Goal: Task Accomplishment & Management: Use online tool/utility

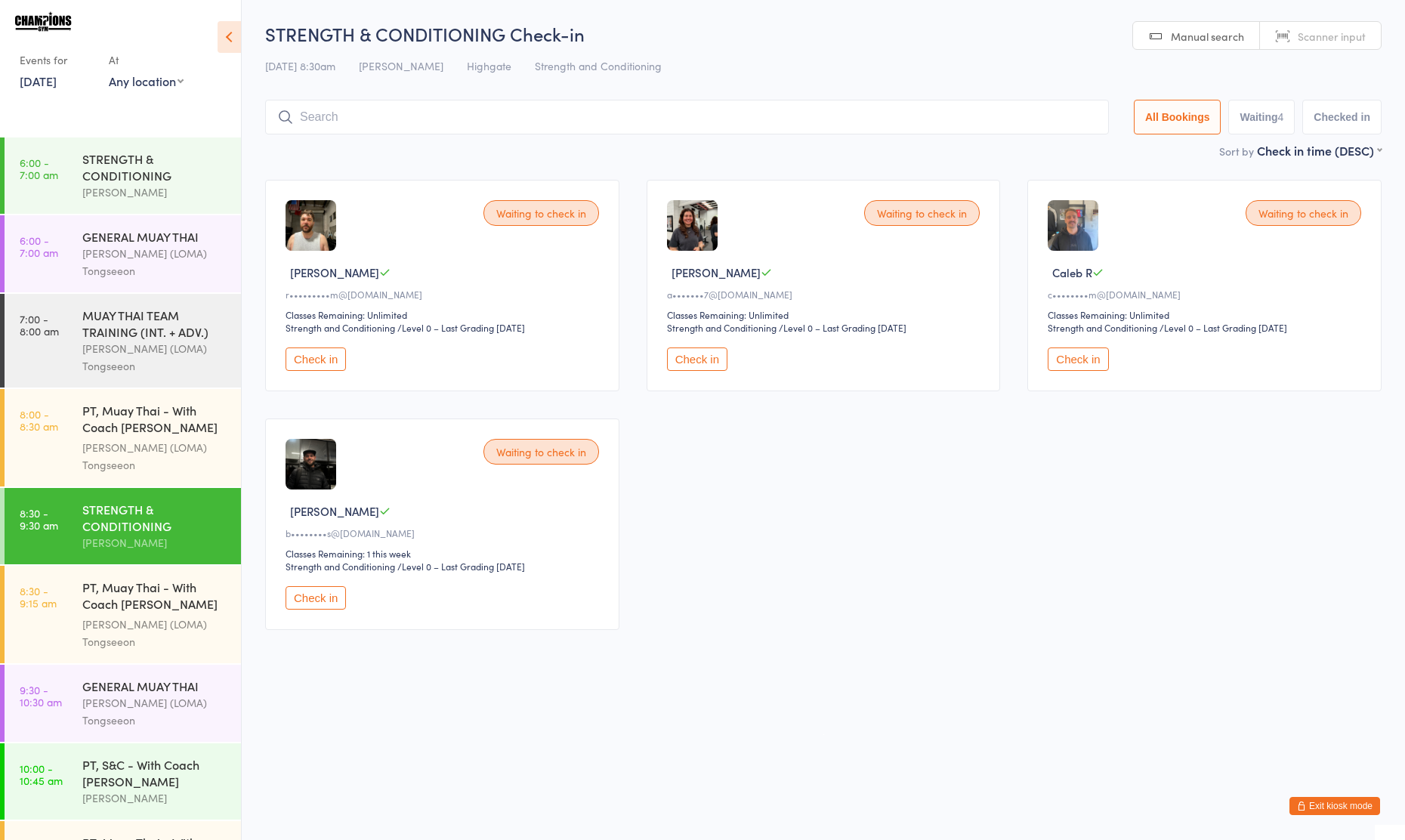
click at [1332, 808] on button "Exit kiosk mode" at bounding box center [1335, 806] width 91 height 18
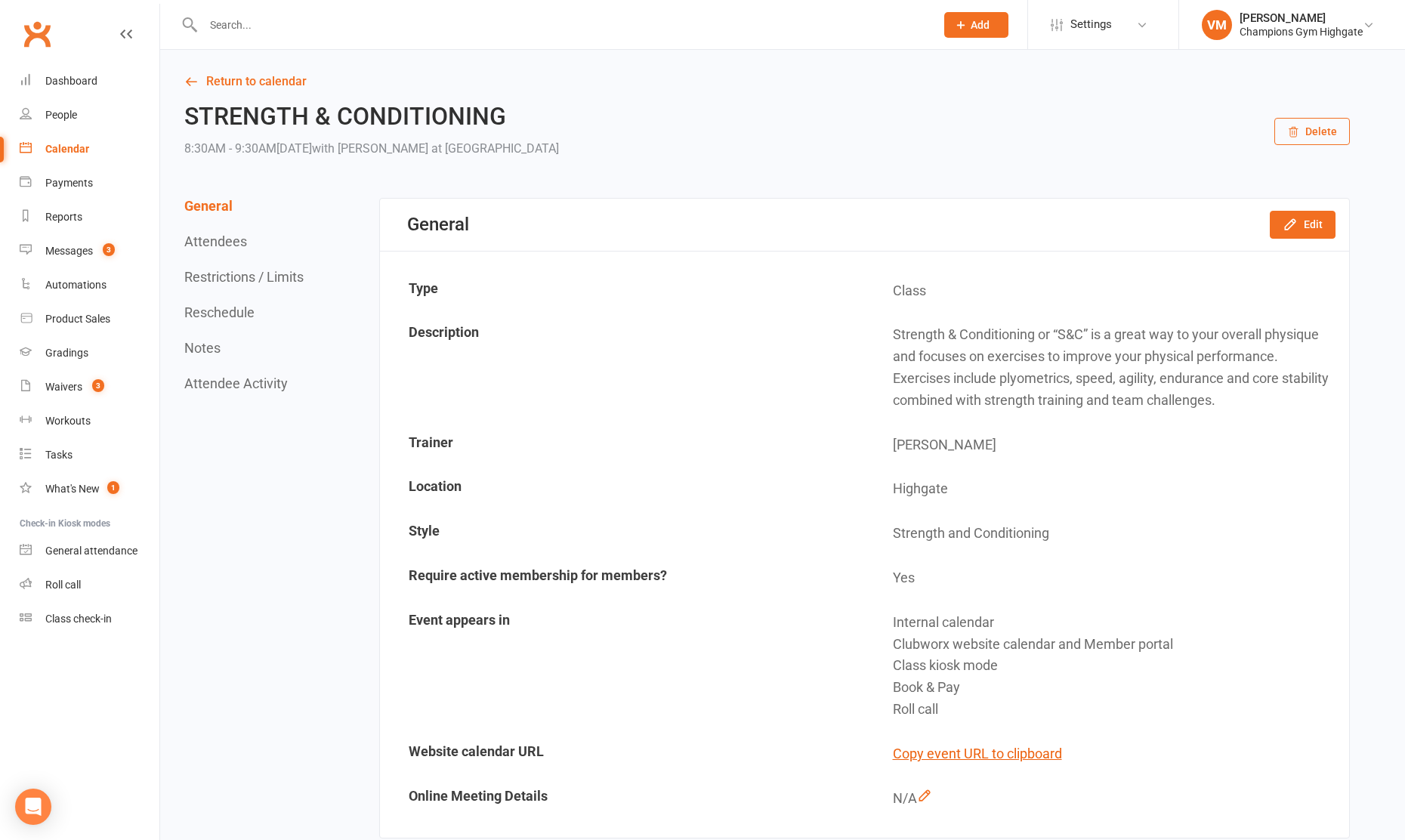
click at [292, 29] on input "text" at bounding box center [561, 25] width 726 height 21
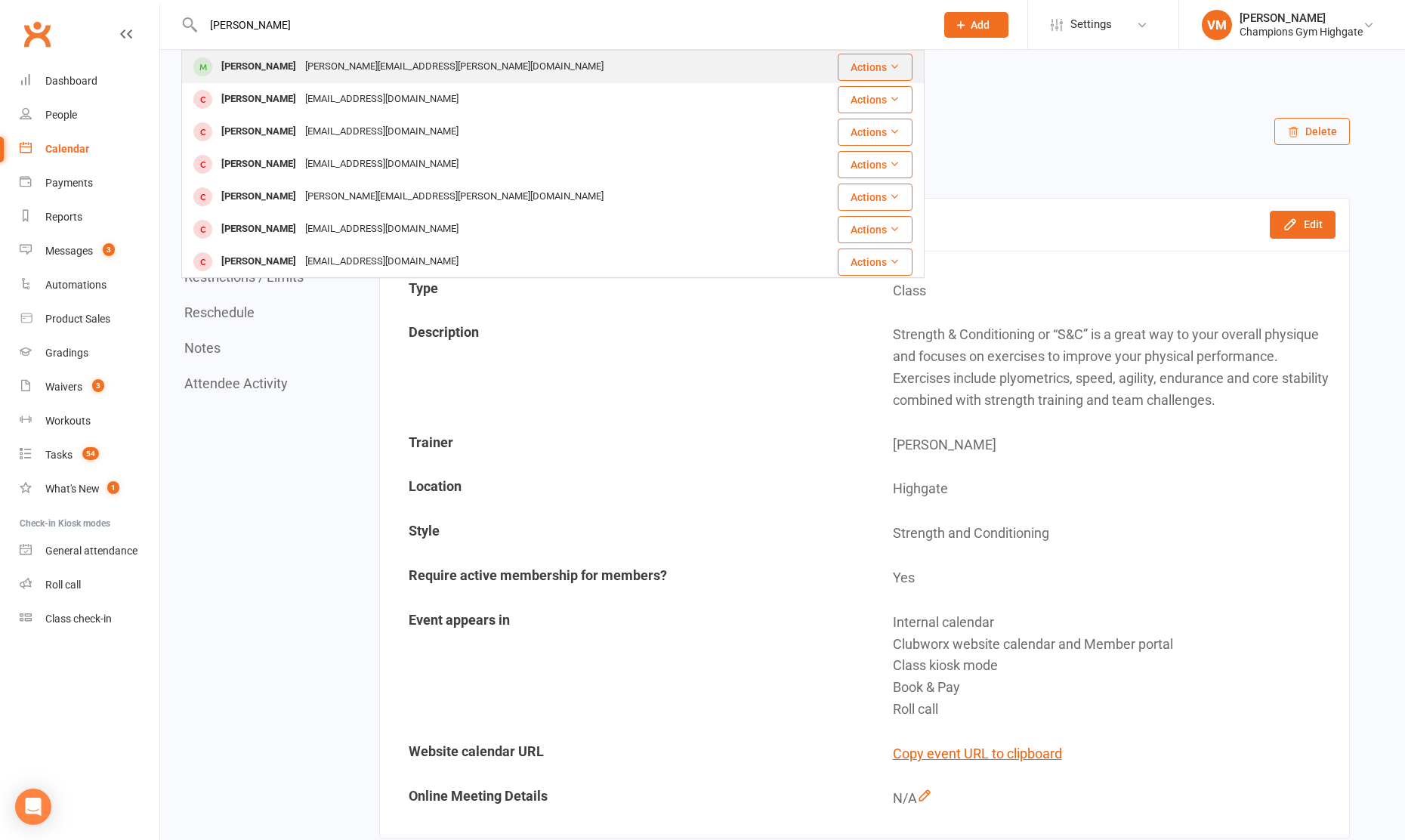
type input "miriam"
click at [255, 72] on div "Miriam Villani" at bounding box center [259, 67] width 84 height 22
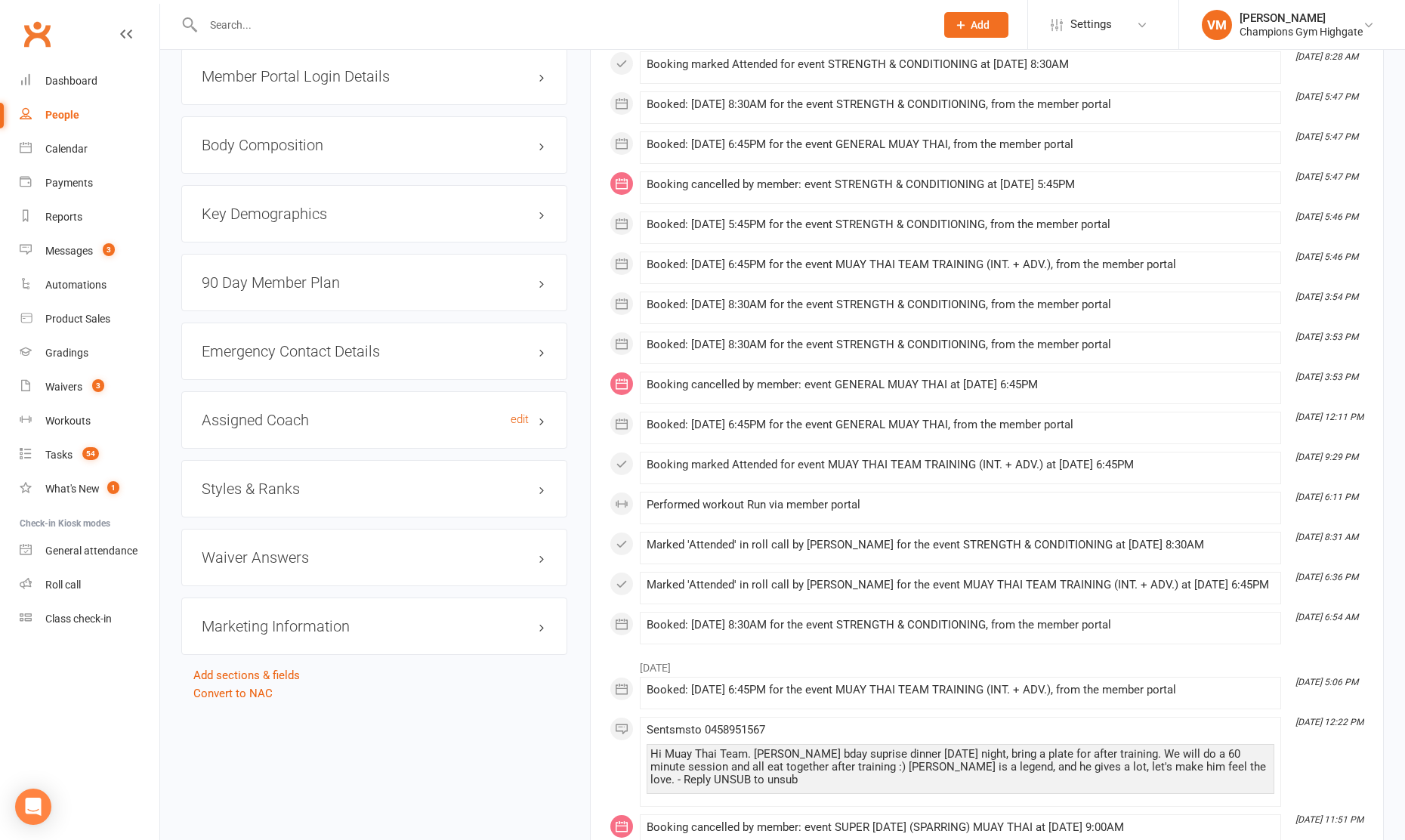
scroll to position [1351, 0]
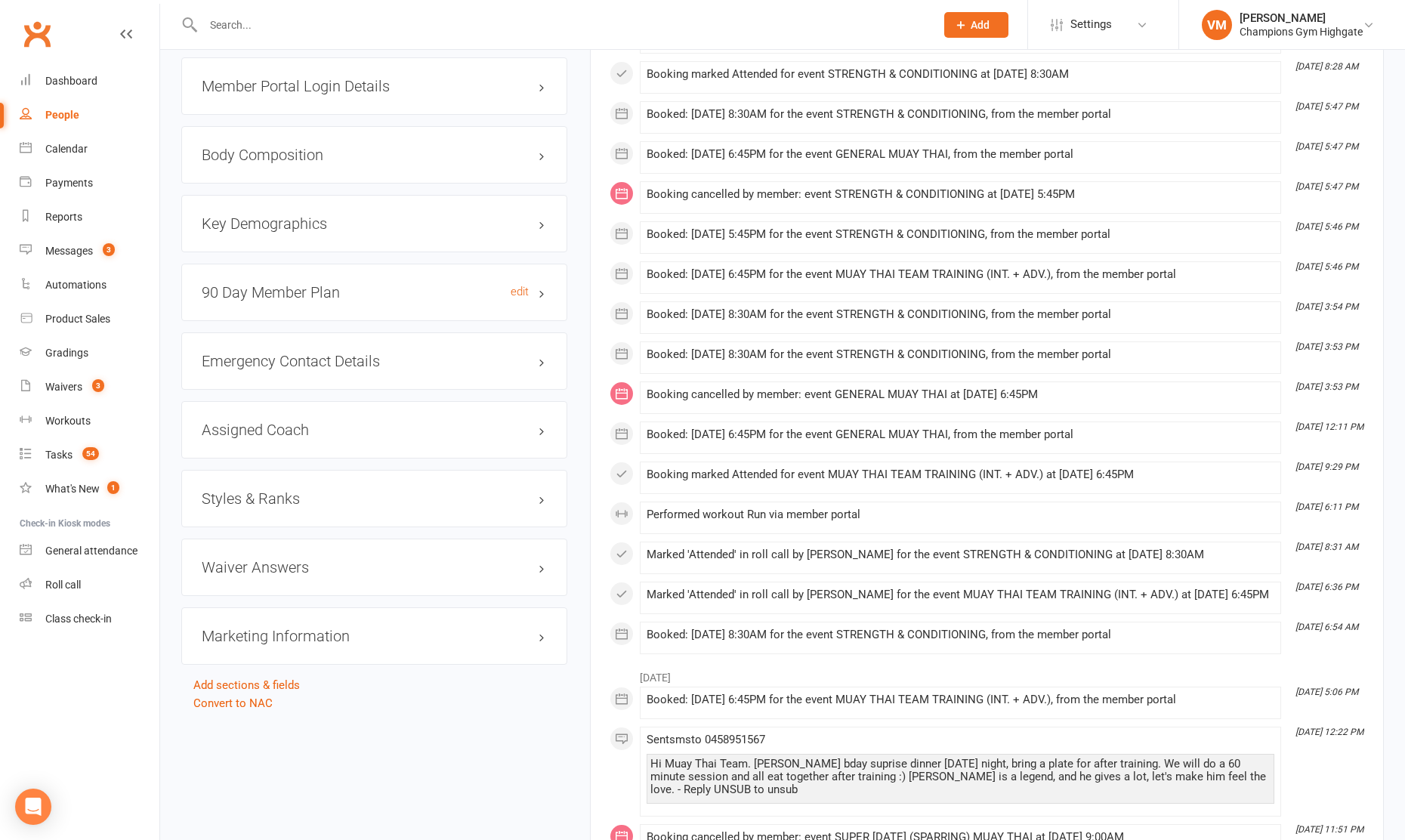
click at [367, 284] on h3 "90 Day Member Plan edit" at bounding box center [374, 292] width 346 height 16
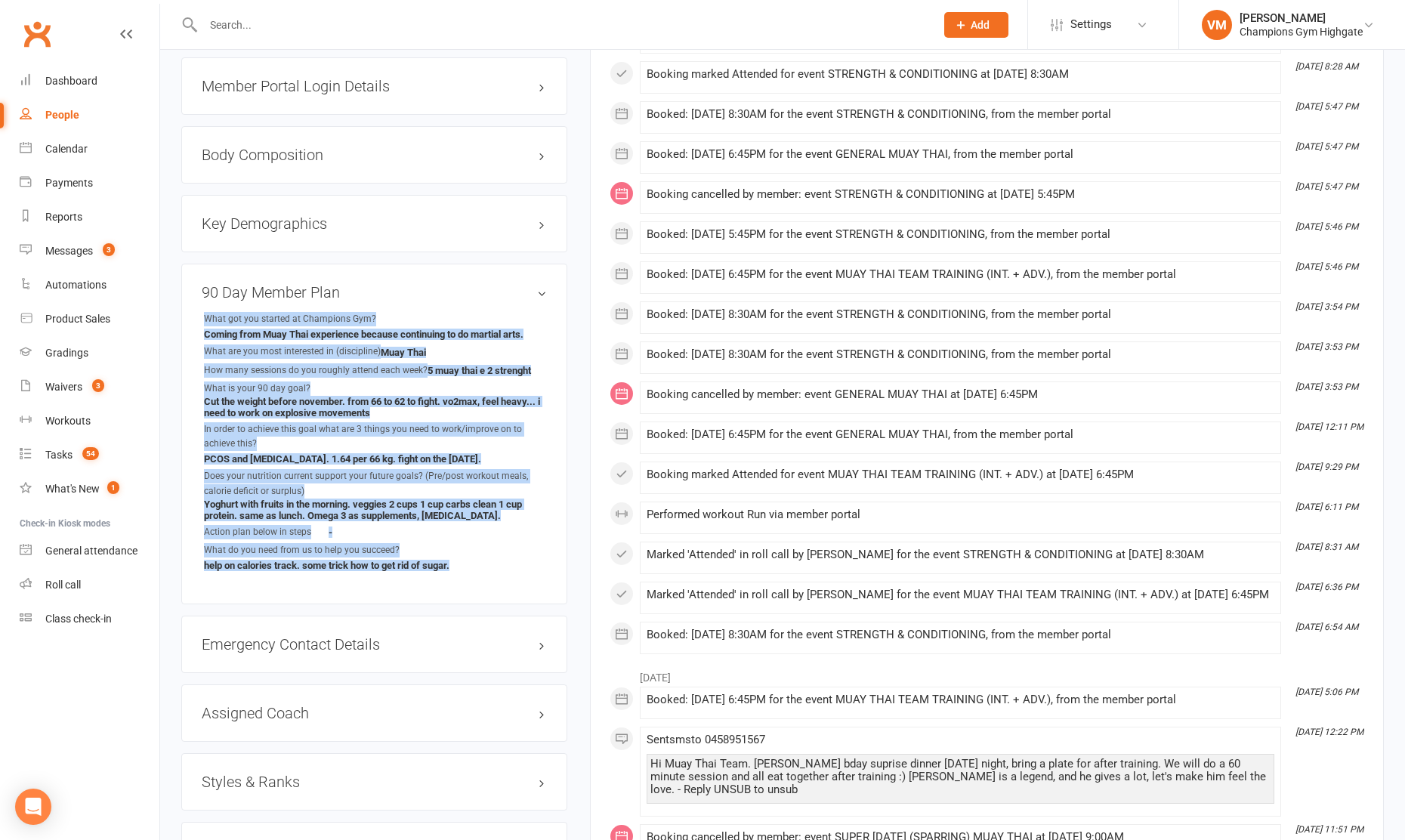
drag, startPoint x: 207, startPoint y: 298, endPoint x: 489, endPoint y: 546, distance: 375.5
click at [489, 546] on ul "What got you started at Champions Gym? Coming from Muay Thai experience because…" at bounding box center [374, 442] width 346 height 260
copy ul "What got you started at Champions Gym? Coming from Muay Thai experience because…"
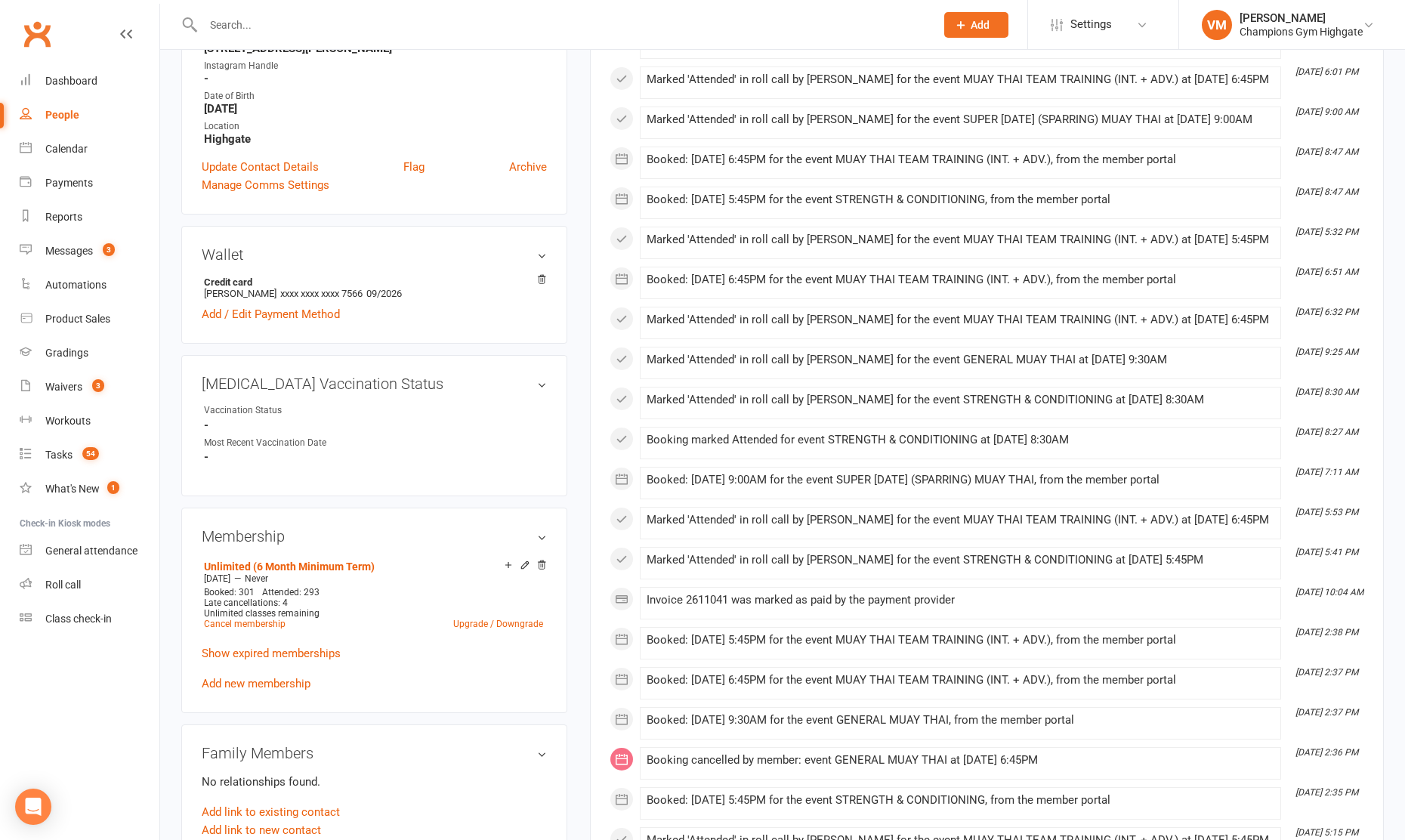
scroll to position [0, 0]
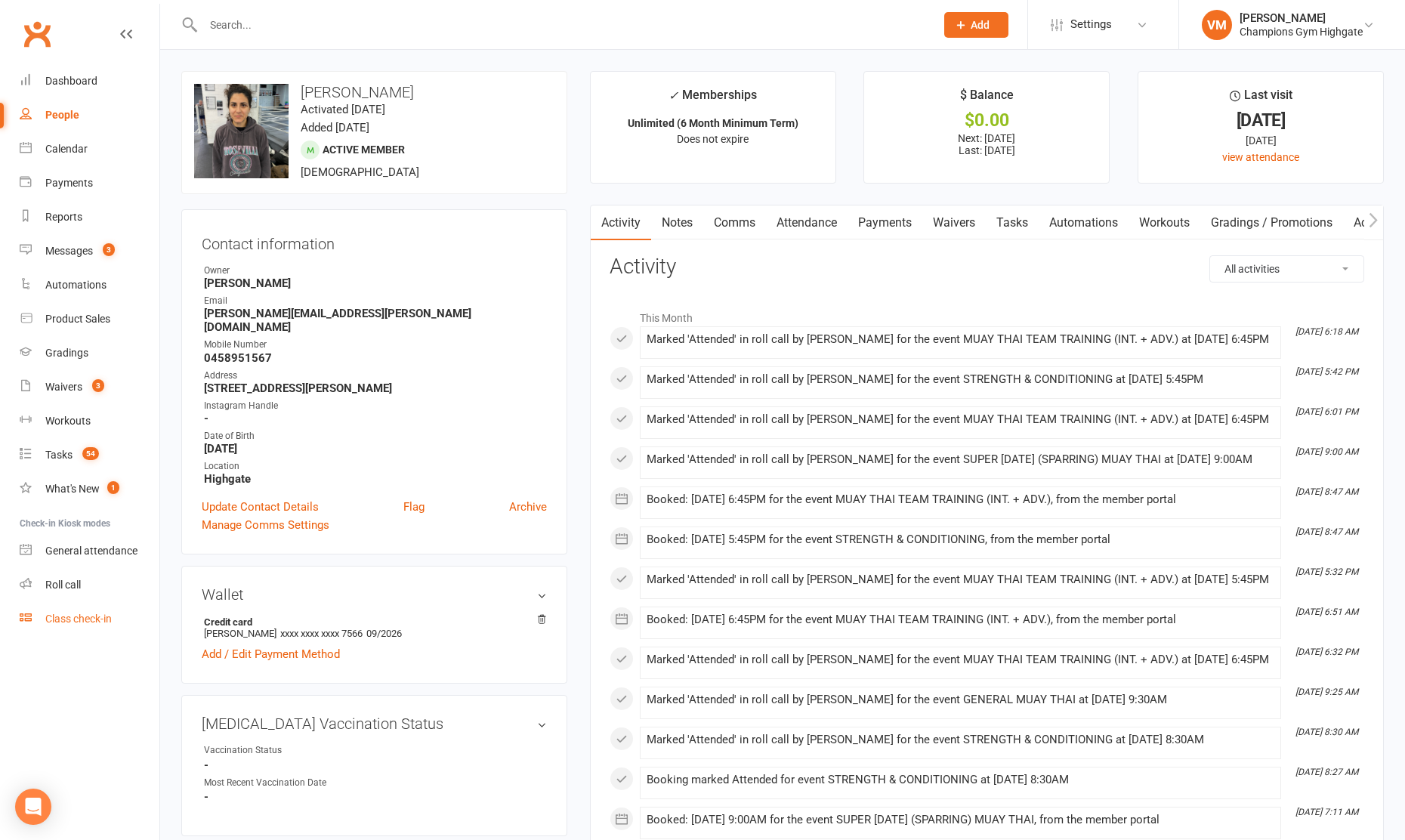
click at [73, 614] on div "Class check-in" at bounding box center [79, 619] width 67 height 12
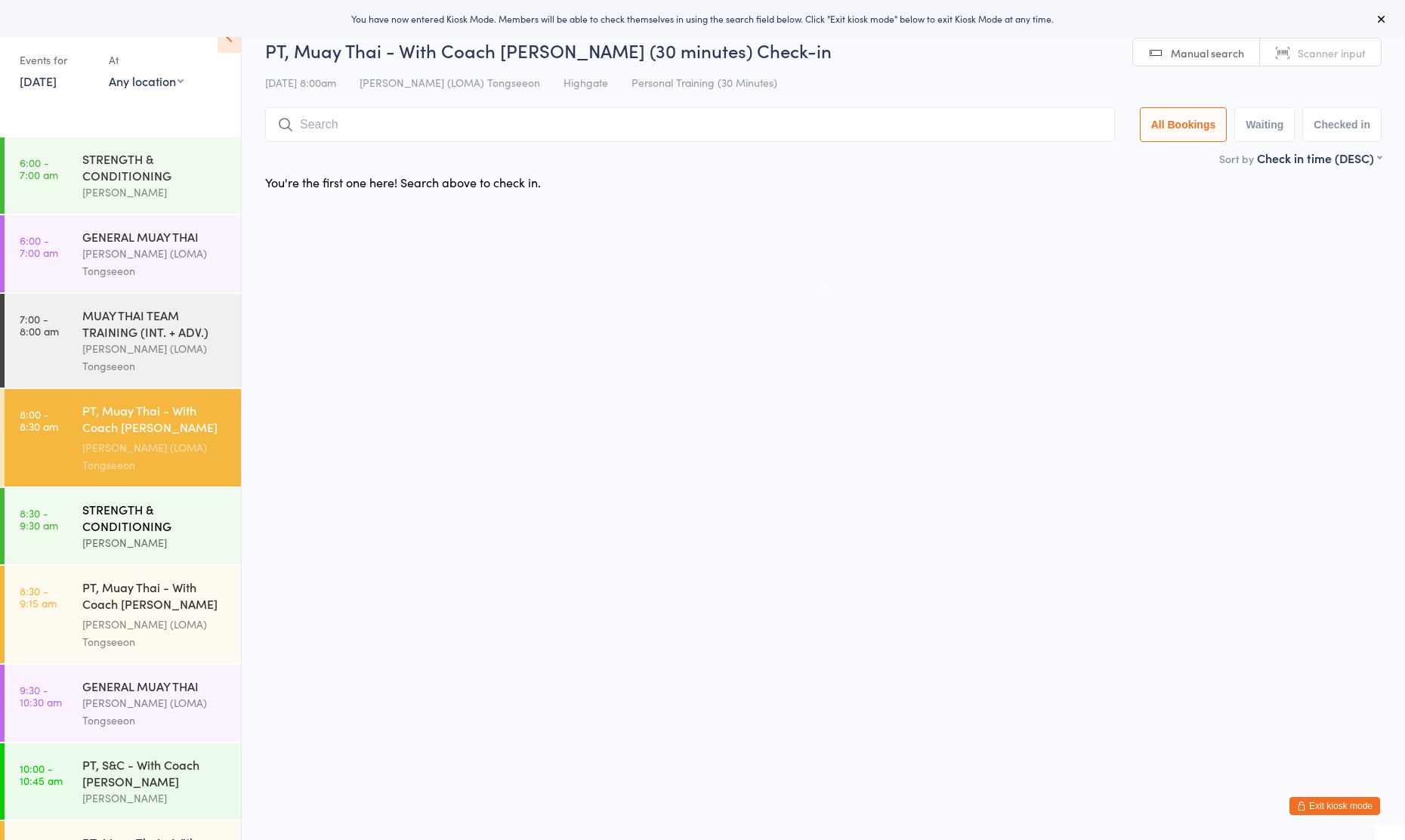
click at [86, 551] on div "[PERSON_NAME]" at bounding box center [154, 542] width 146 height 17
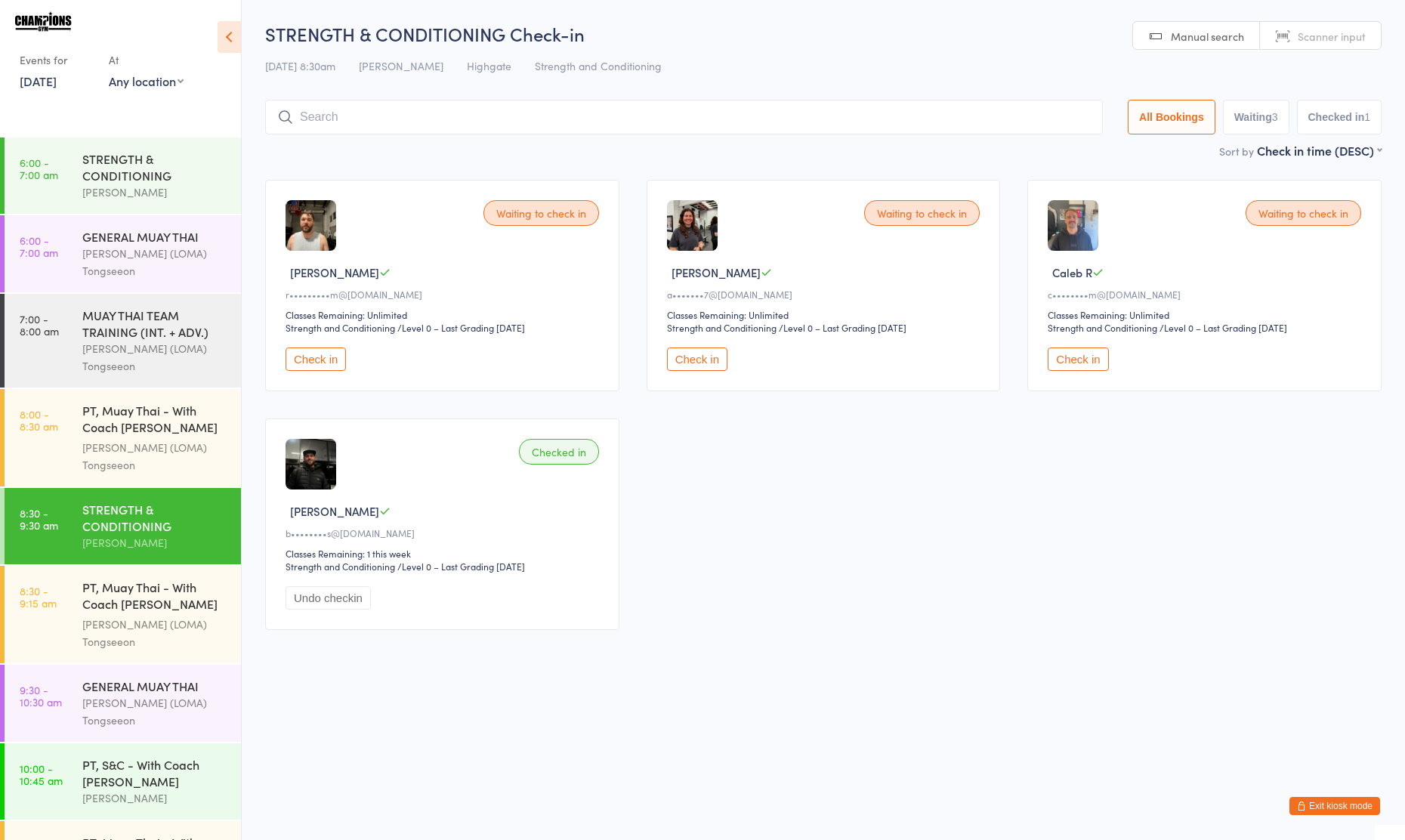
click at [313, 352] on button "Check in" at bounding box center [315, 359] width 60 height 24
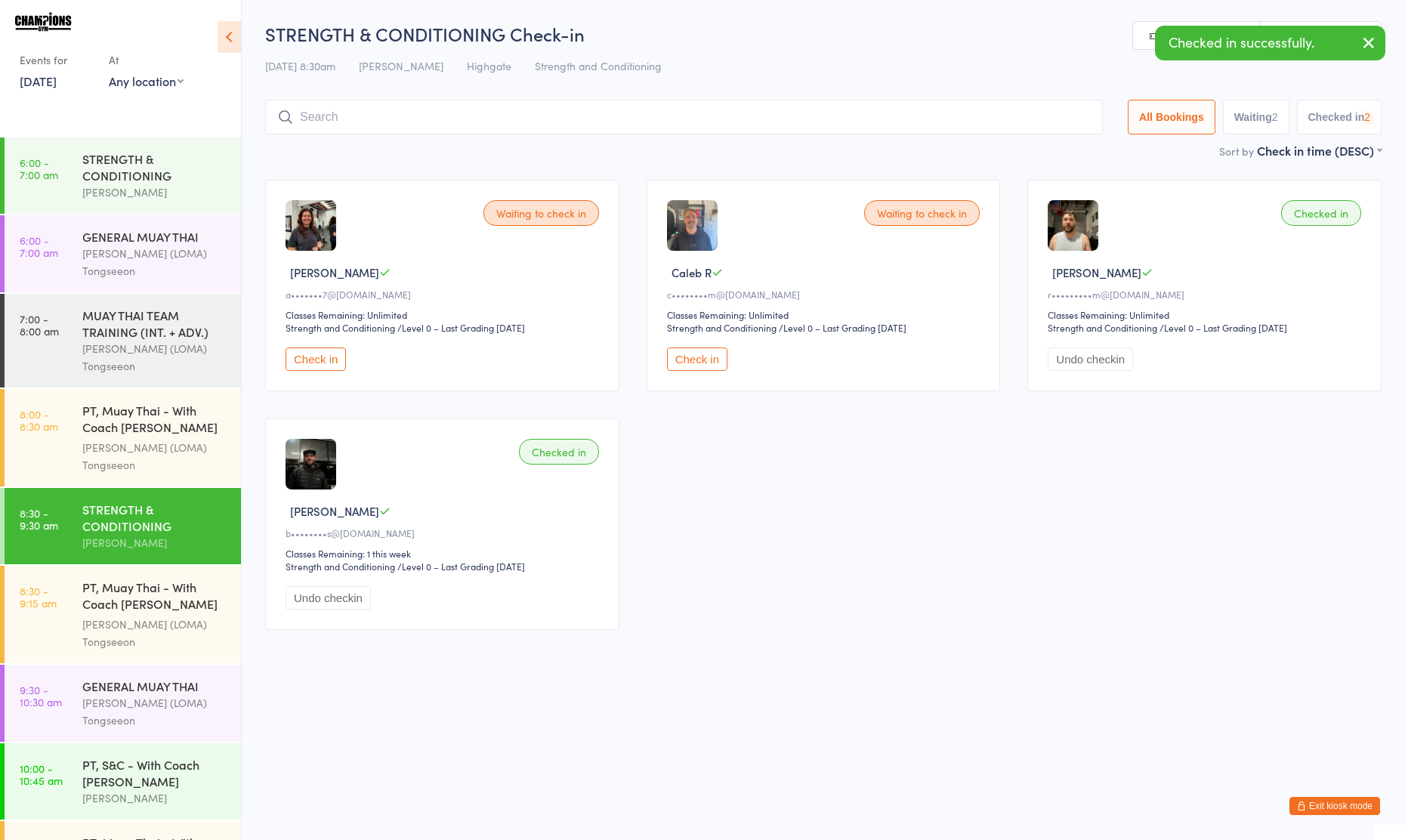
click at [685, 363] on button "Check in" at bounding box center [698, 359] width 60 height 24
click at [312, 363] on button "Check in" at bounding box center [315, 359] width 60 height 24
click at [317, 351] on button "Undo checkin" at bounding box center [328, 359] width 85 height 24
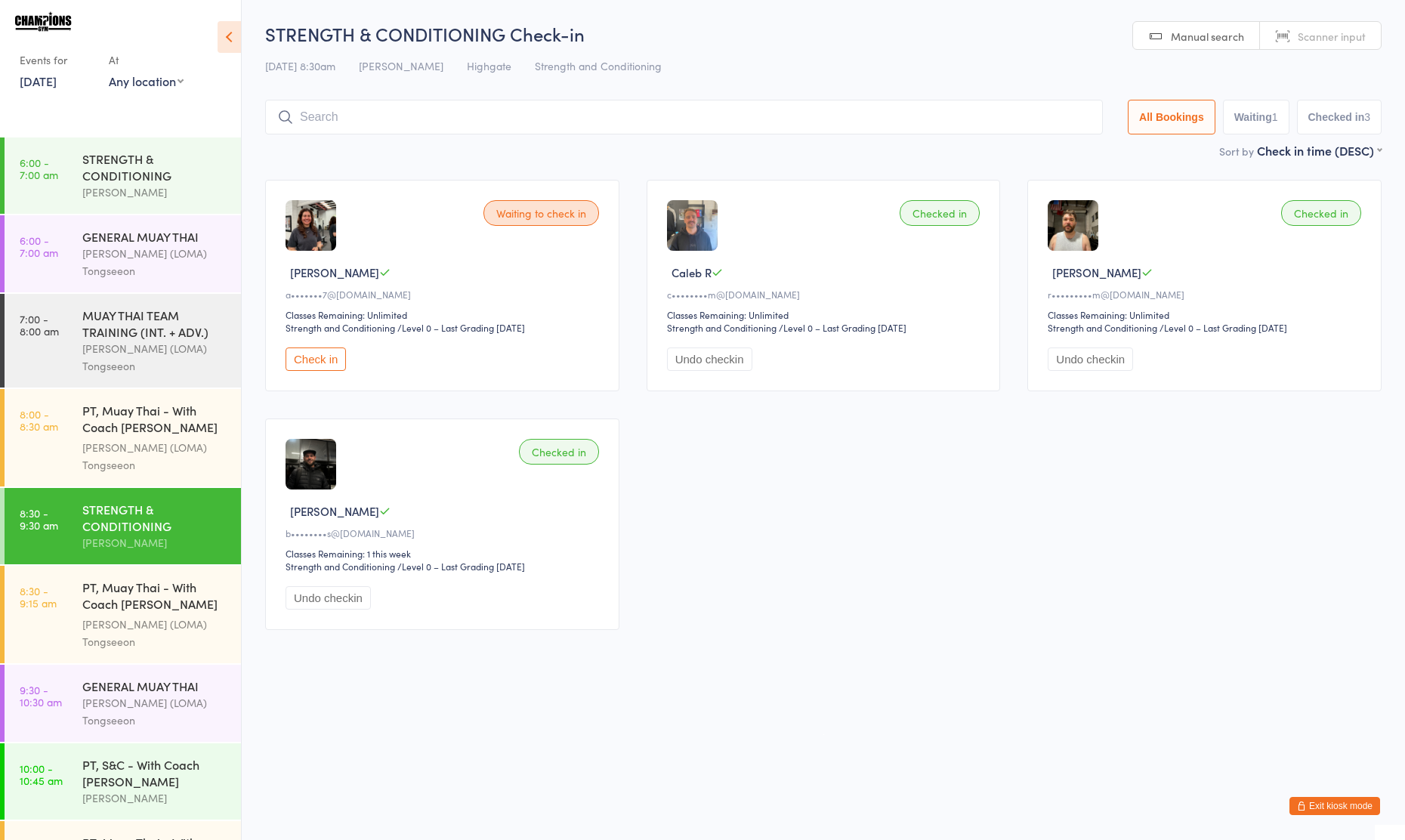
click at [326, 358] on button "Check in" at bounding box center [315, 359] width 60 height 24
click at [1351, 803] on button "Exit kiosk mode" at bounding box center [1335, 806] width 91 height 18
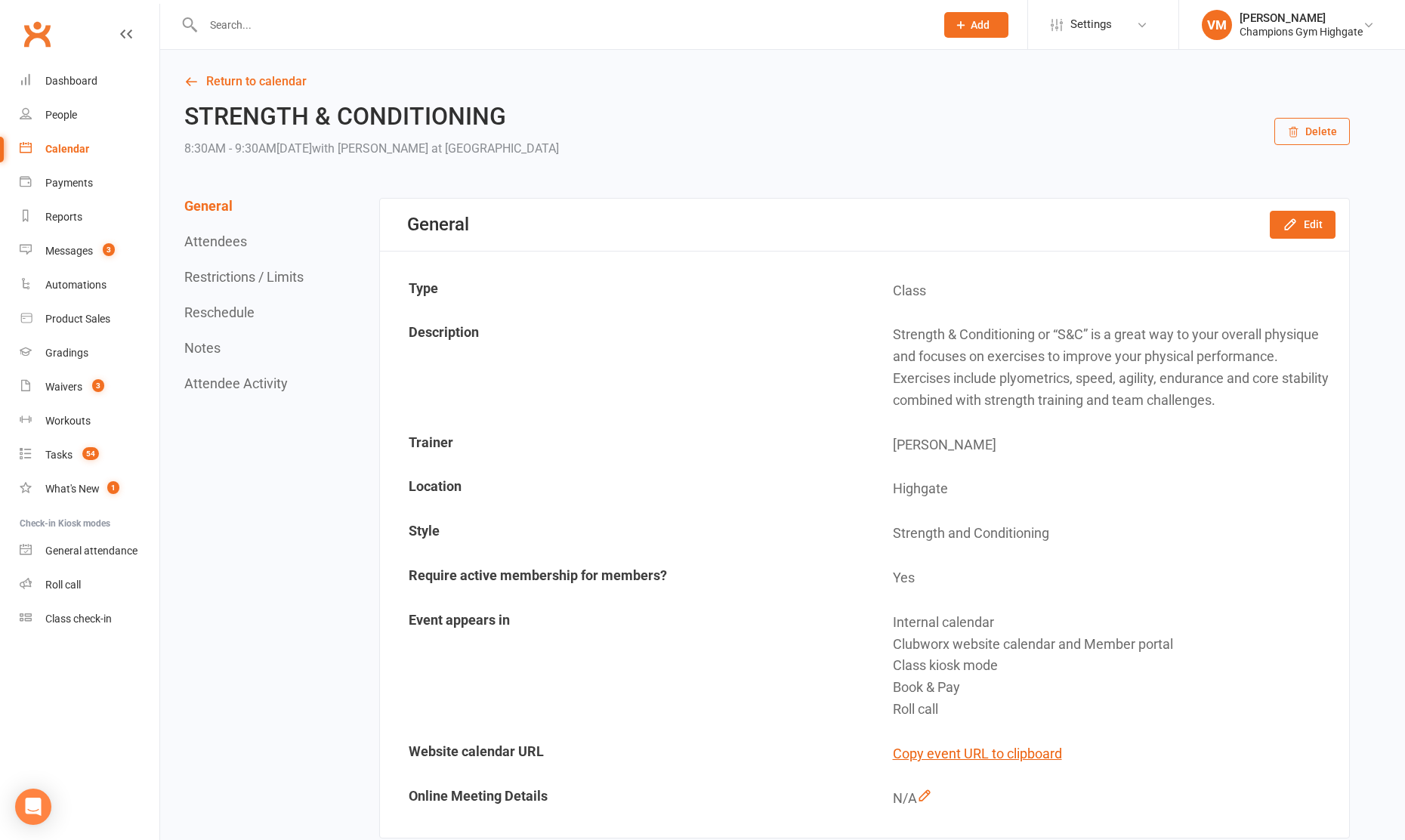
click at [80, 146] on div "Calendar" at bounding box center [67, 149] width 44 height 12
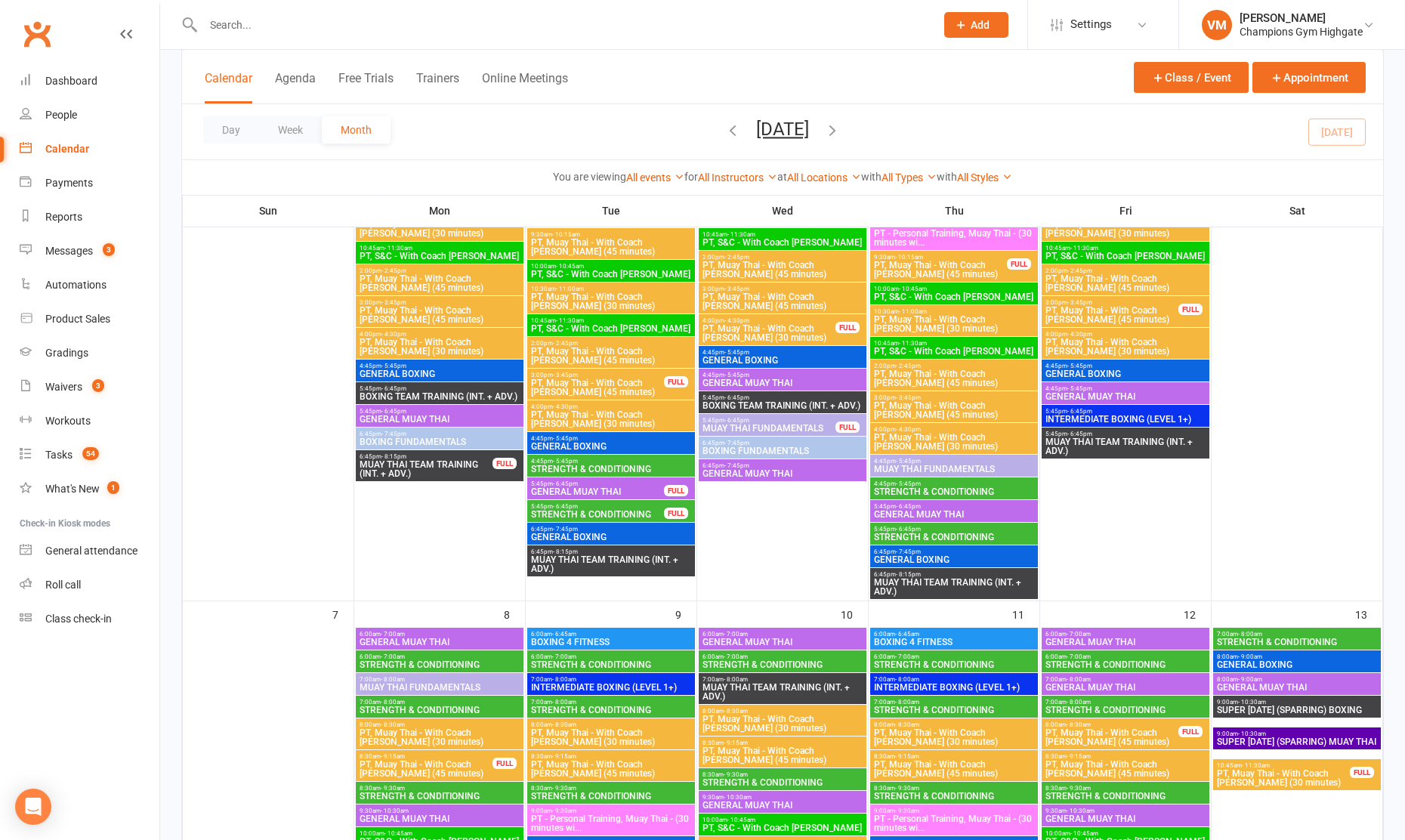
scroll to position [355, 0]
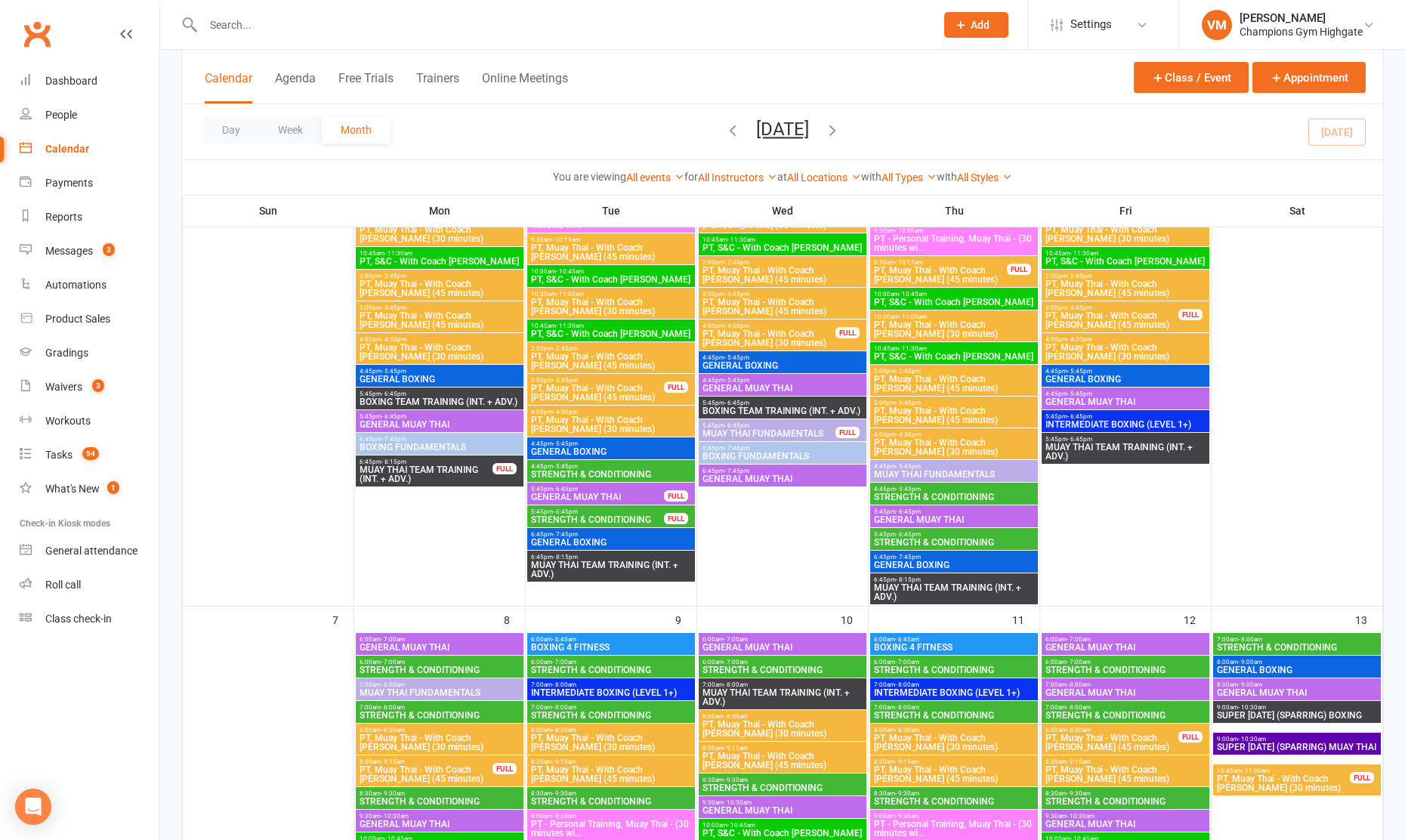
click at [952, 494] on span "STRENGTH & CONDITIONING" at bounding box center [954, 497] width 162 height 9
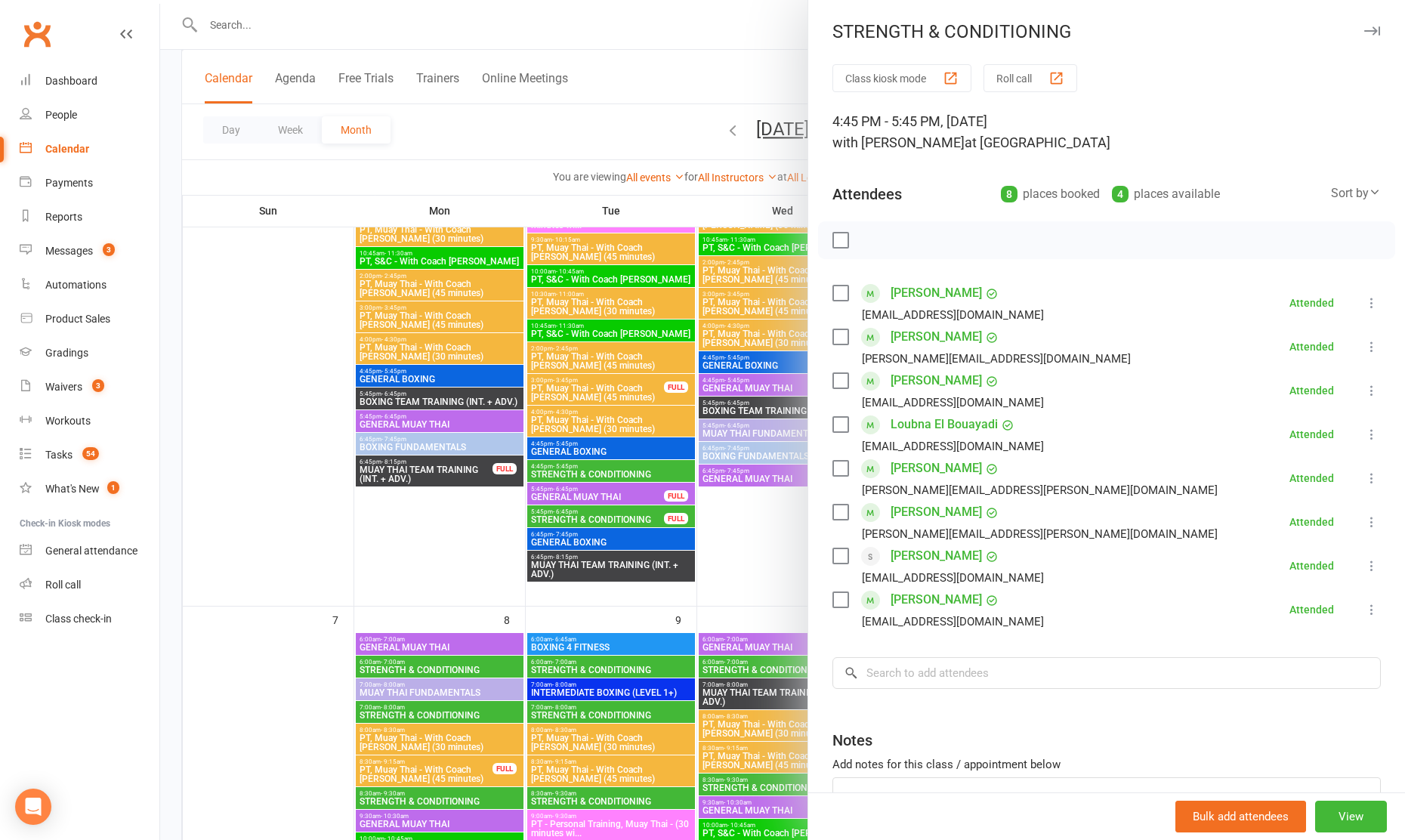
click at [745, 546] on div at bounding box center [782, 420] width 1245 height 840
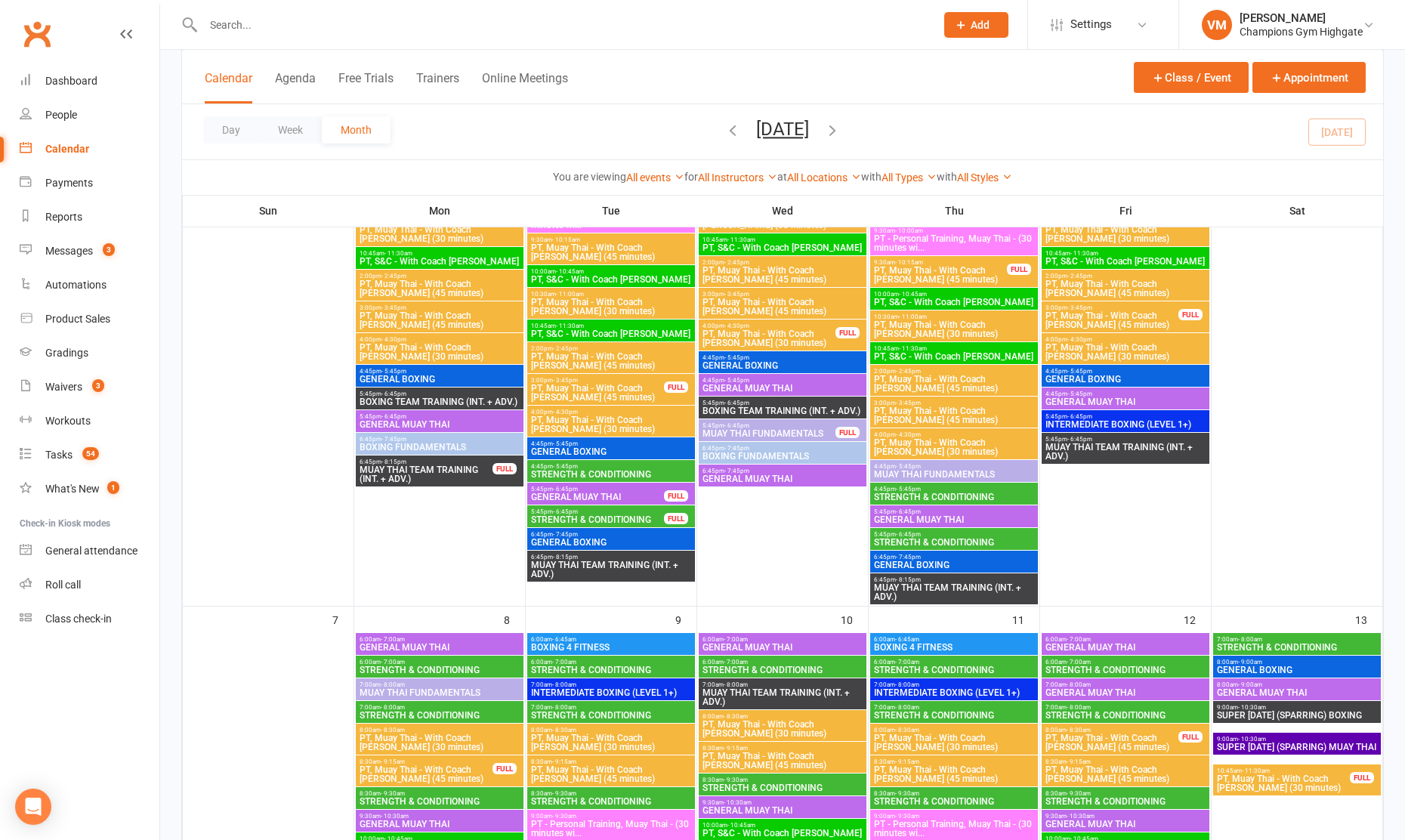
click at [931, 526] on div "5:45pm - 6:45pm GENERAL [PERSON_NAME]" at bounding box center [955, 516] width 167 height 22
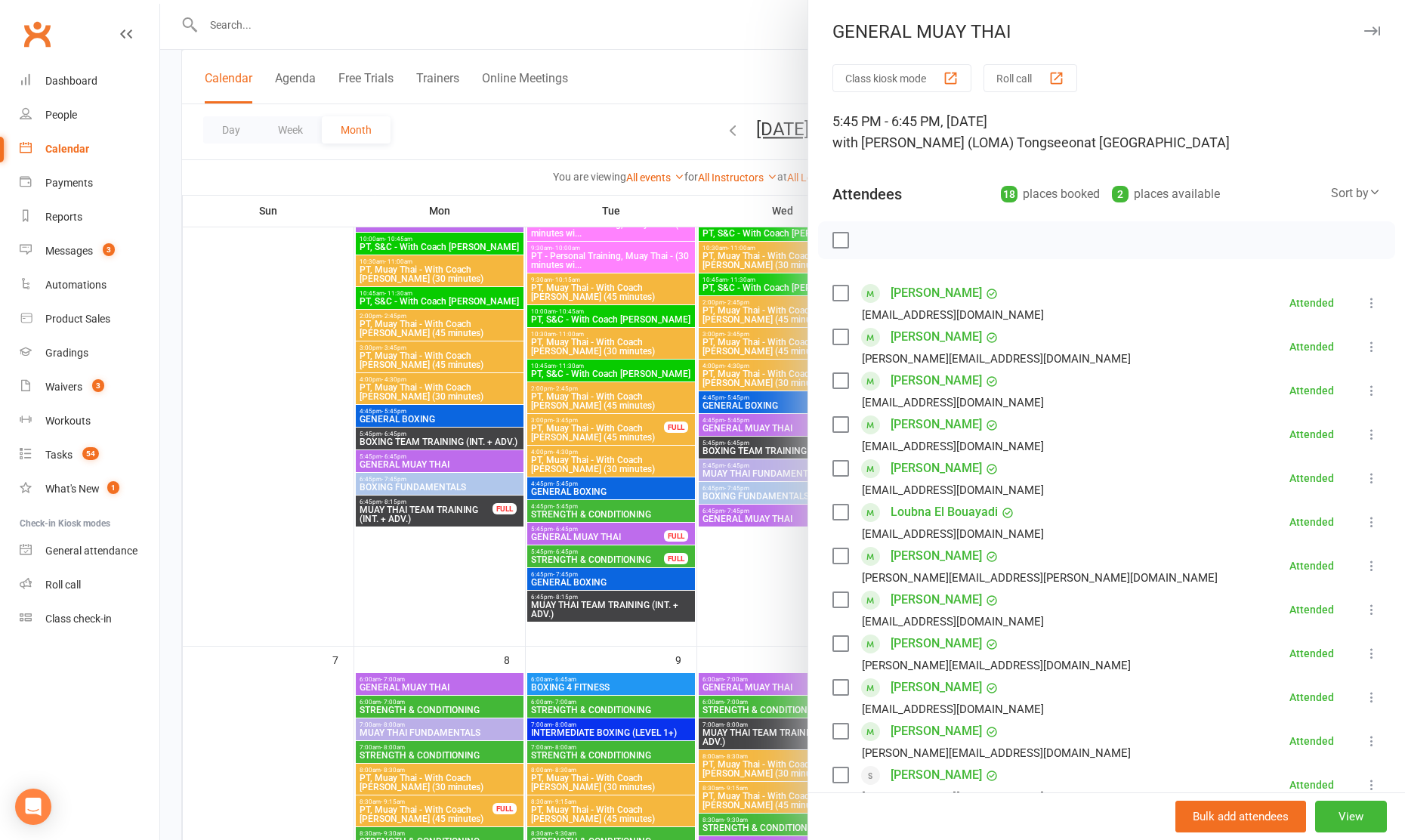
scroll to position [305, 0]
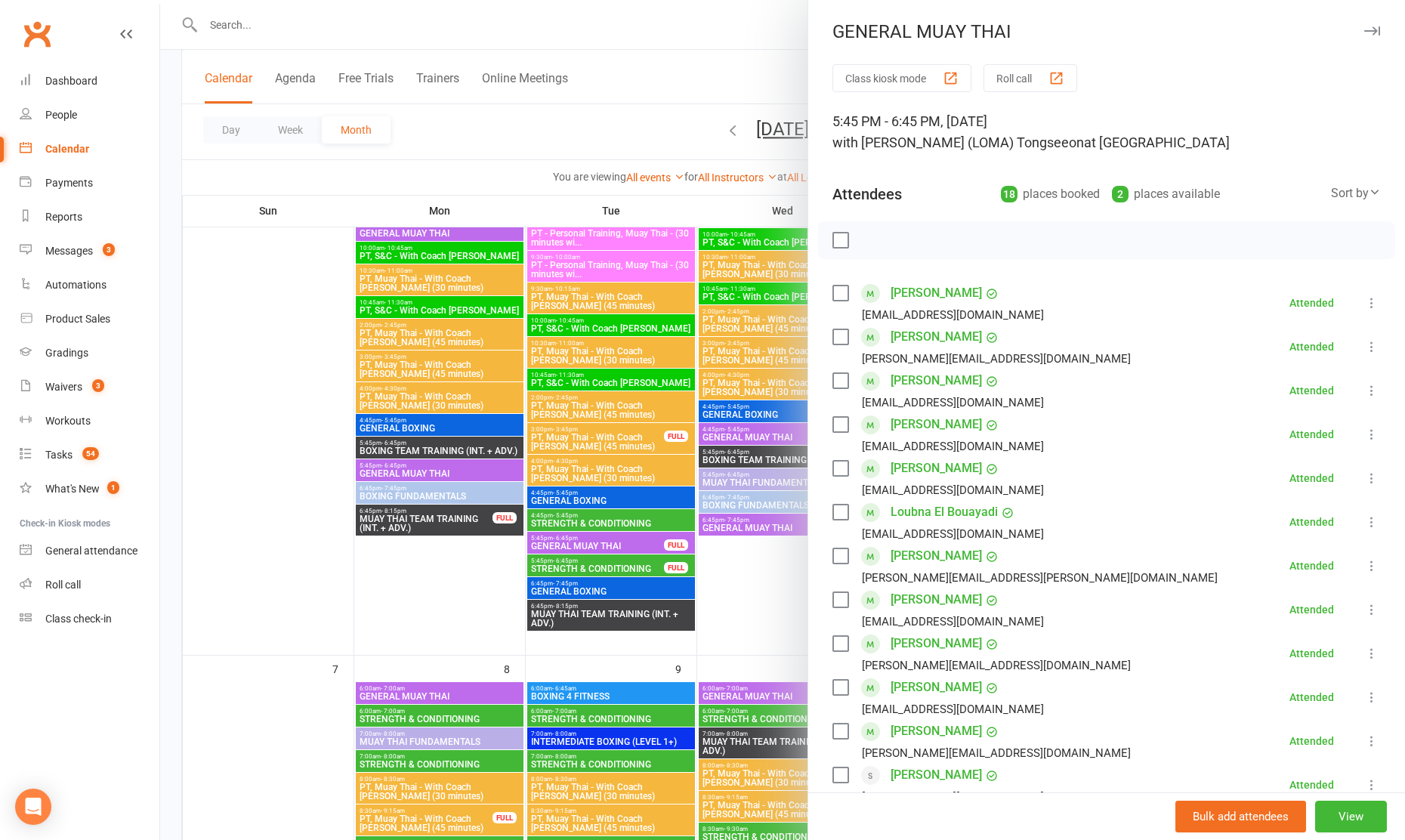
click at [776, 633] on div at bounding box center [782, 420] width 1245 height 840
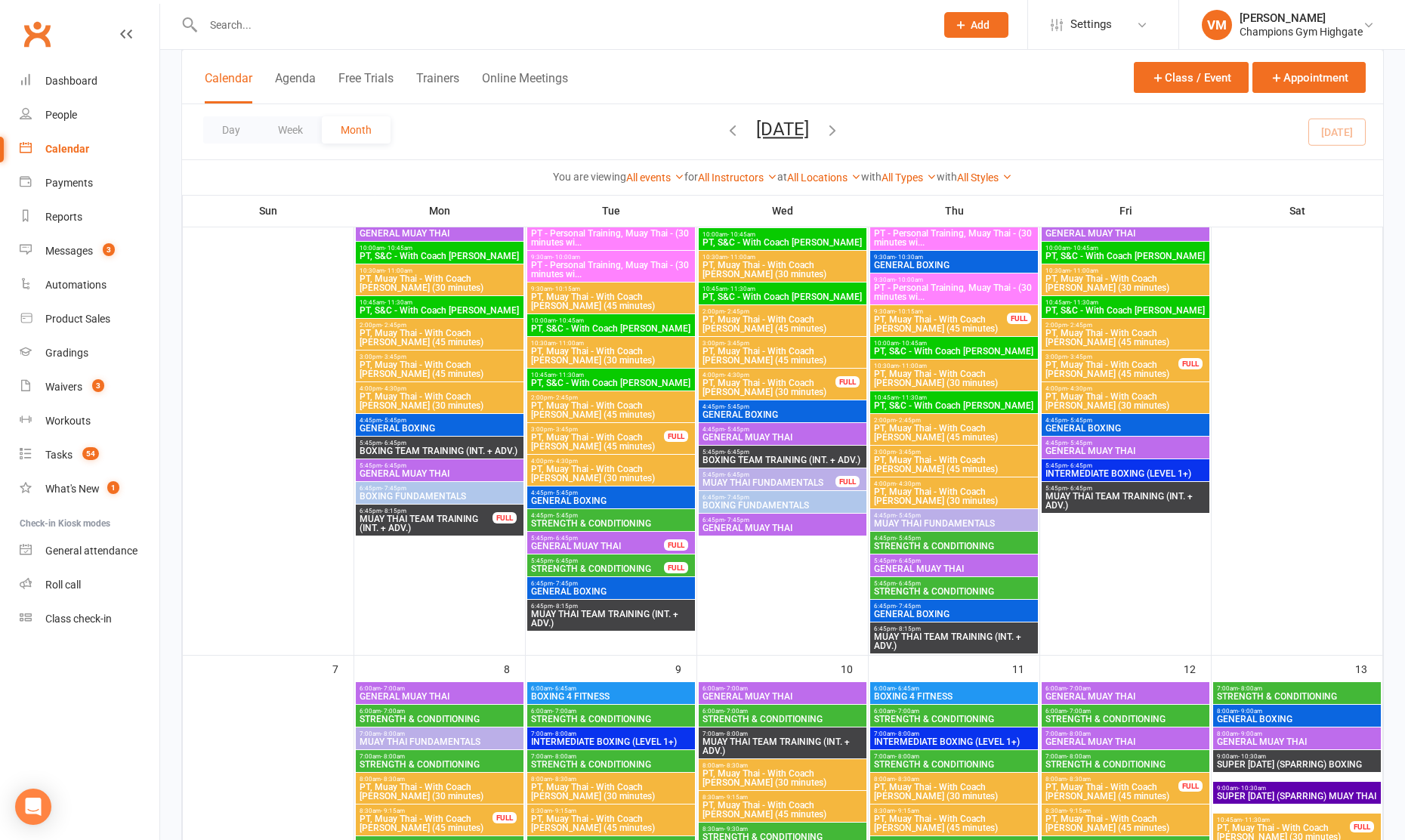
click at [935, 593] on span "STRENGTH & CONDITIONING" at bounding box center [954, 591] width 162 height 9
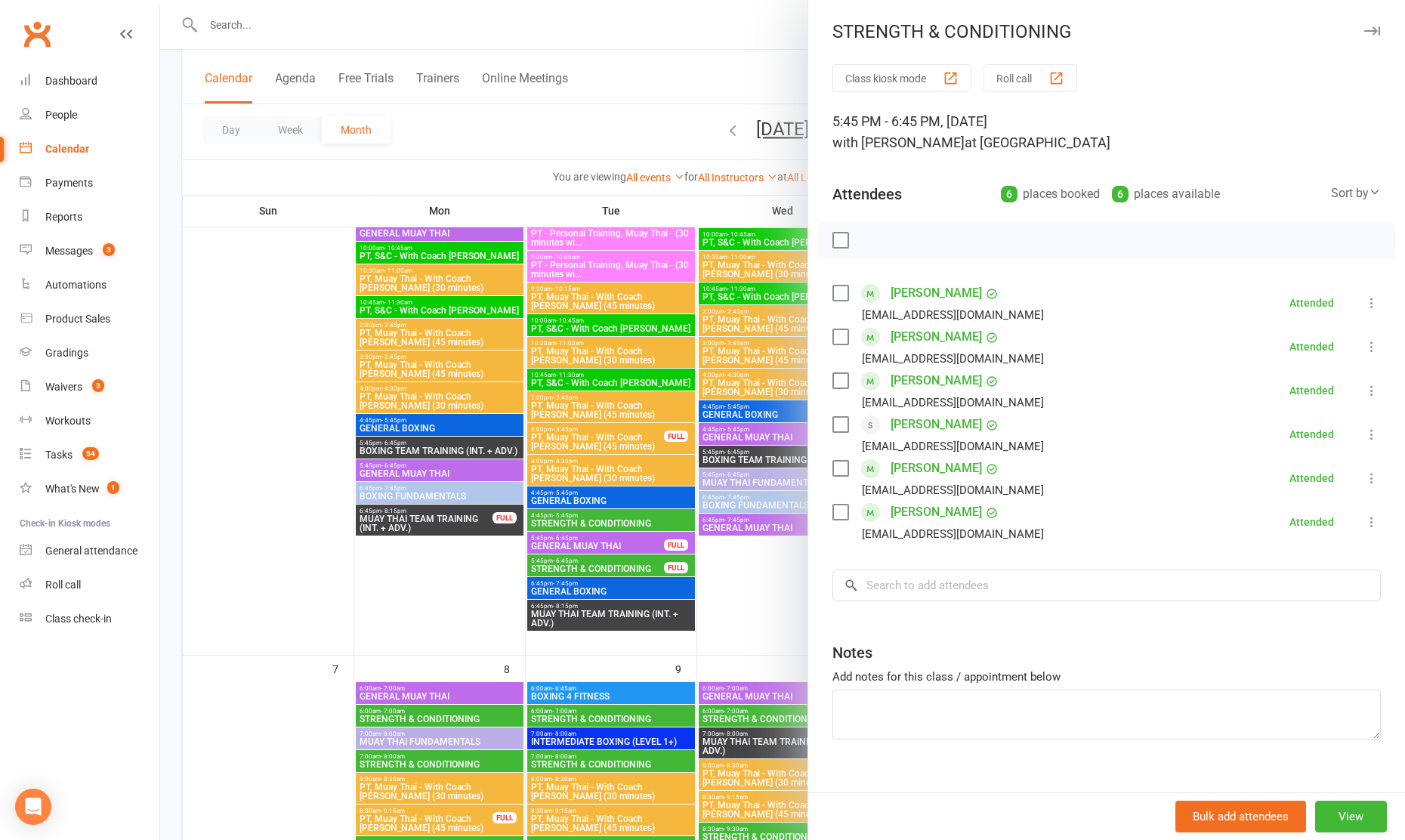
click at [776, 587] on div at bounding box center [782, 420] width 1245 height 840
